Goal: Information Seeking & Learning: Learn about a topic

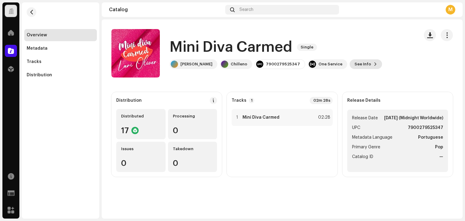
click at [355, 63] on span "See Info" at bounding box center [363, 64] width 17 height 12
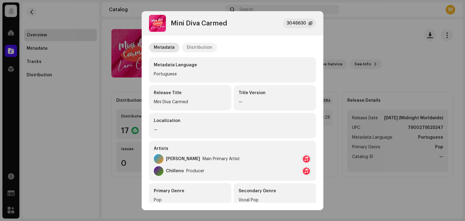
click at [206, 46] on div "Distribution" at bounding box center [199, 48] width 25 height 10
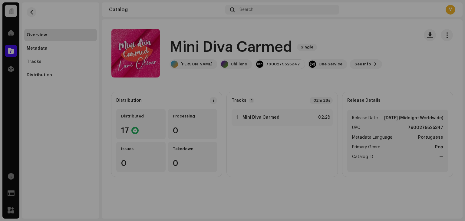
click at [71, 54] on div "Mini Diva Carmed 3046630 Metadata Distribution Release Date [DATE] (Midnight Wo…" at bounding box center [232, 110] width 465 height 221
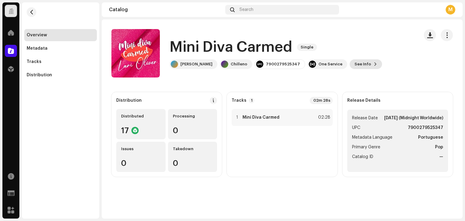
click at [355, 61] on span "See Info" at bounding box center [363, 64] width 17 height 12
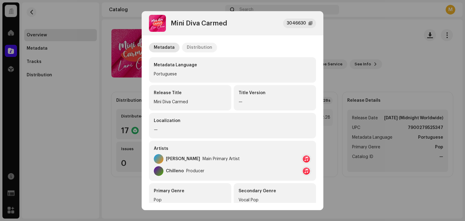
click at [195, 47] on div "Distribution" at bounding box center [199, 48] width 25 height 10
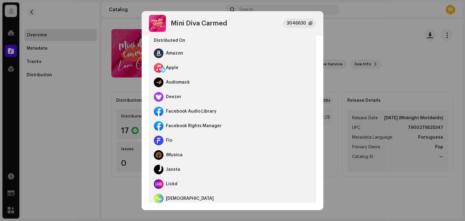
scroll to position [30, 0]
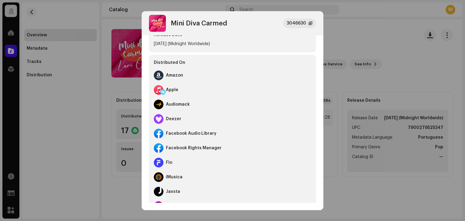
click at [196, 135] on div "Facebook Audio Library" at bounding box center [191, 133] width 51 height 5
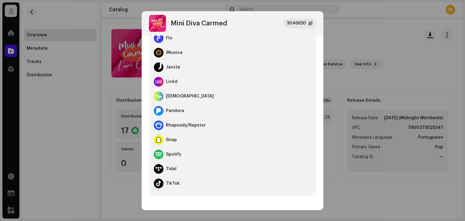
scroll to position [0, 0]
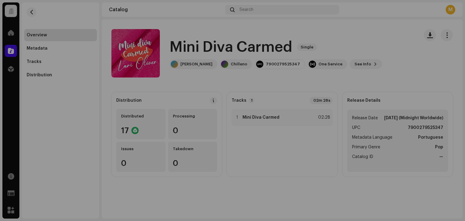
click at [91, 69] on div "Mini Diva Carmed 3046630 Metadata Distribution Release Date Oct 8, 2025 (Midnig…" at bounding box center [232, 110] width 465 height 221
